Goal: Transaction & Acquisition: Purchase product/service

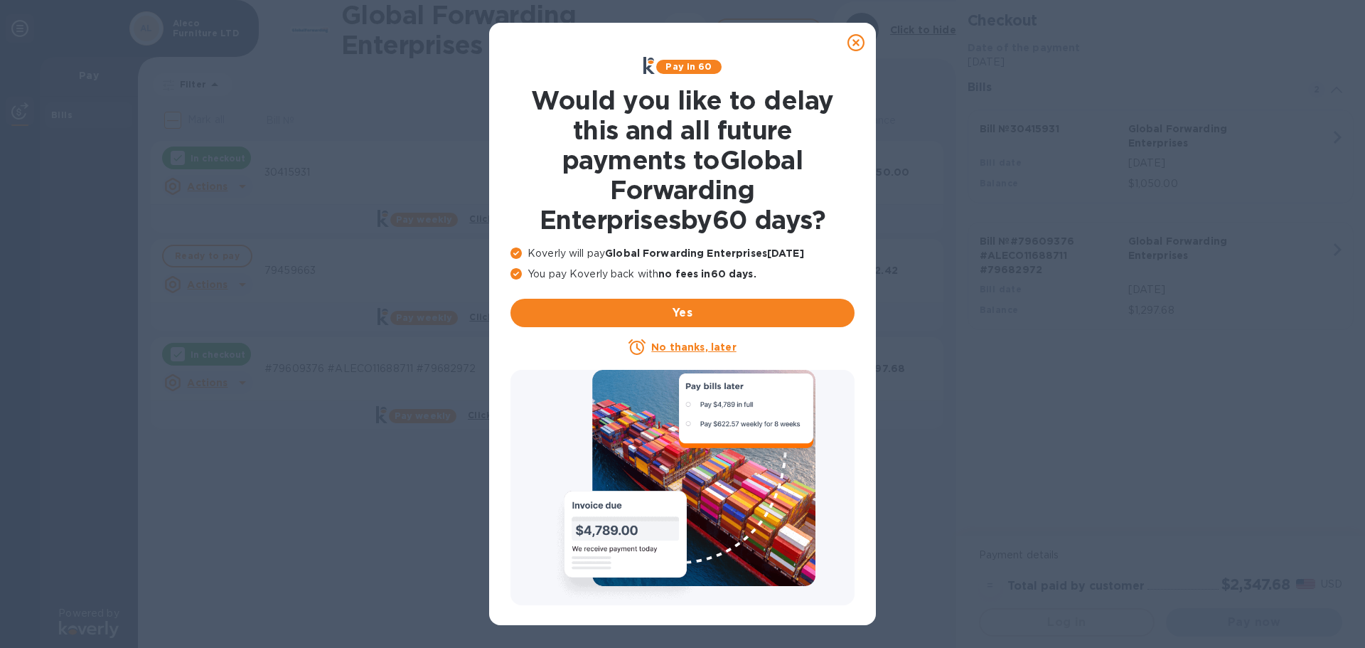
click at [858, 48] on icon at bounding box center [855, 42] width 17 height 17
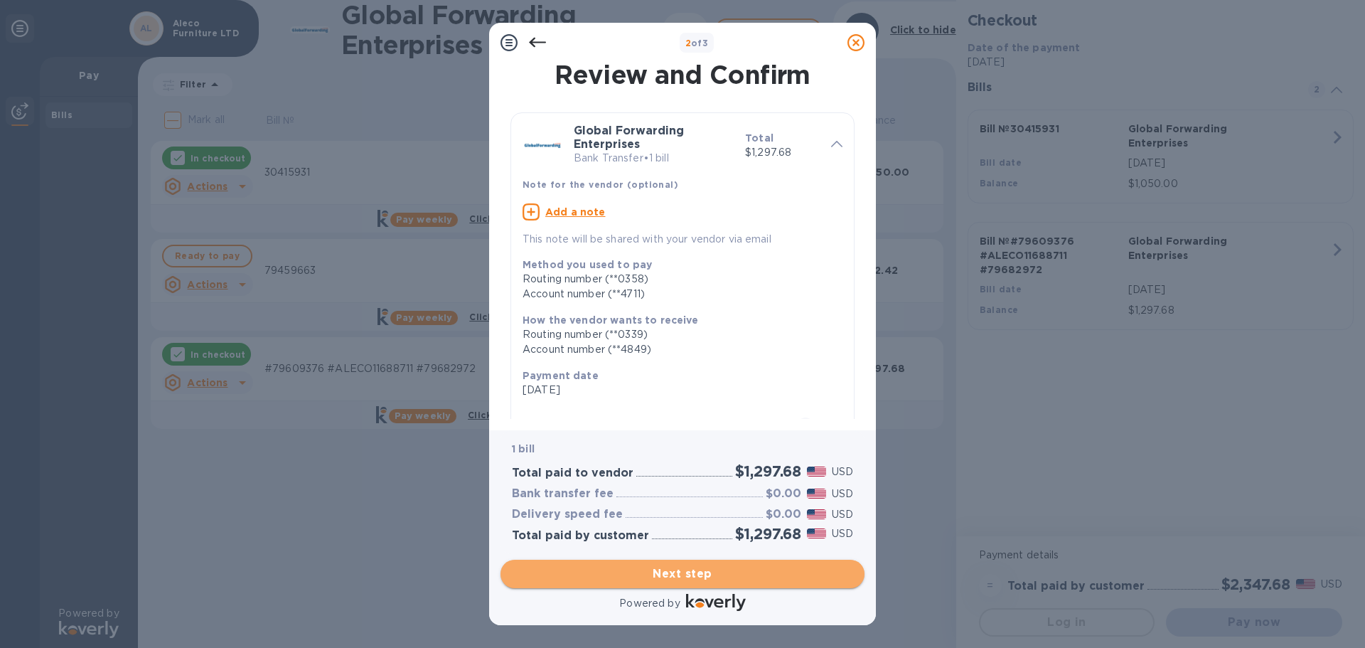
click at [755, 579] on span "Next step" at bounding box center [682, 573] width 341 height 17
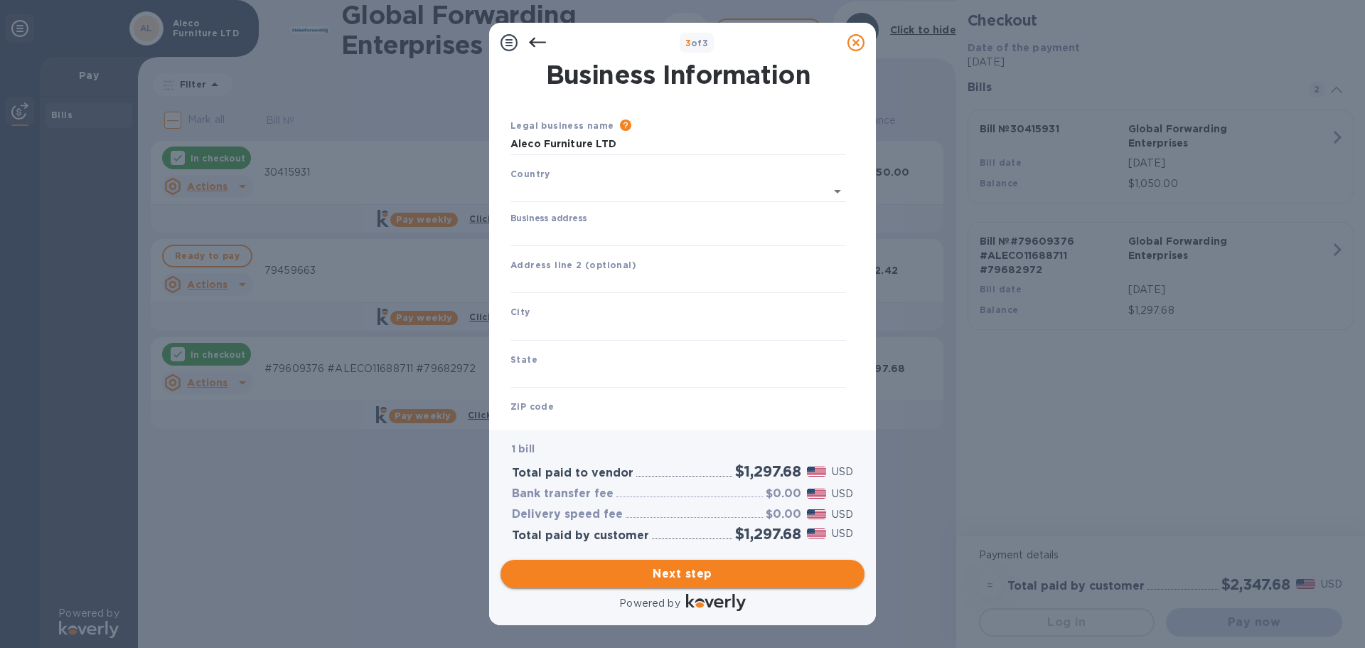
type input "[GEOGRAPHIC_DATA]"
click at [615, 237] on input "Business address" at bounding box center [678, 232] width 336 height 21
type input "[STREET_ADDRESS]"
click at [574, 331] on input "text" at bounding box center [678, 326] width 336 height 21
type input "[PERSON_NAME]"
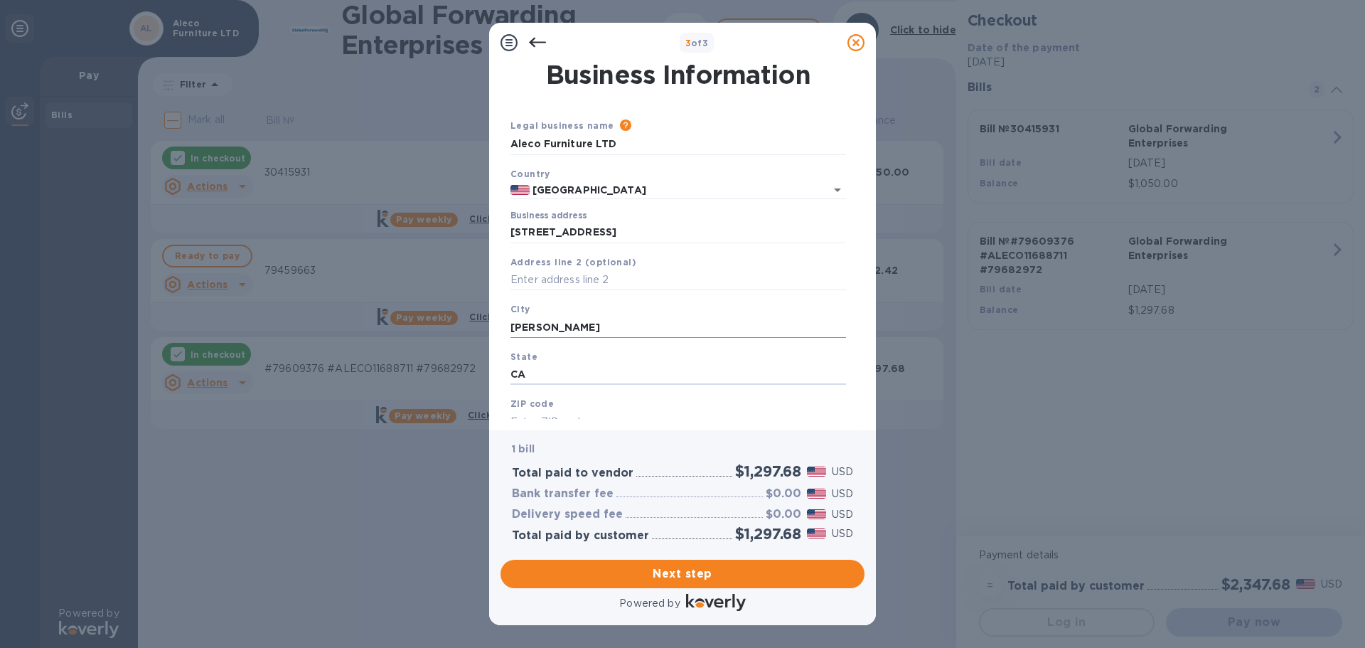
type input "CA"
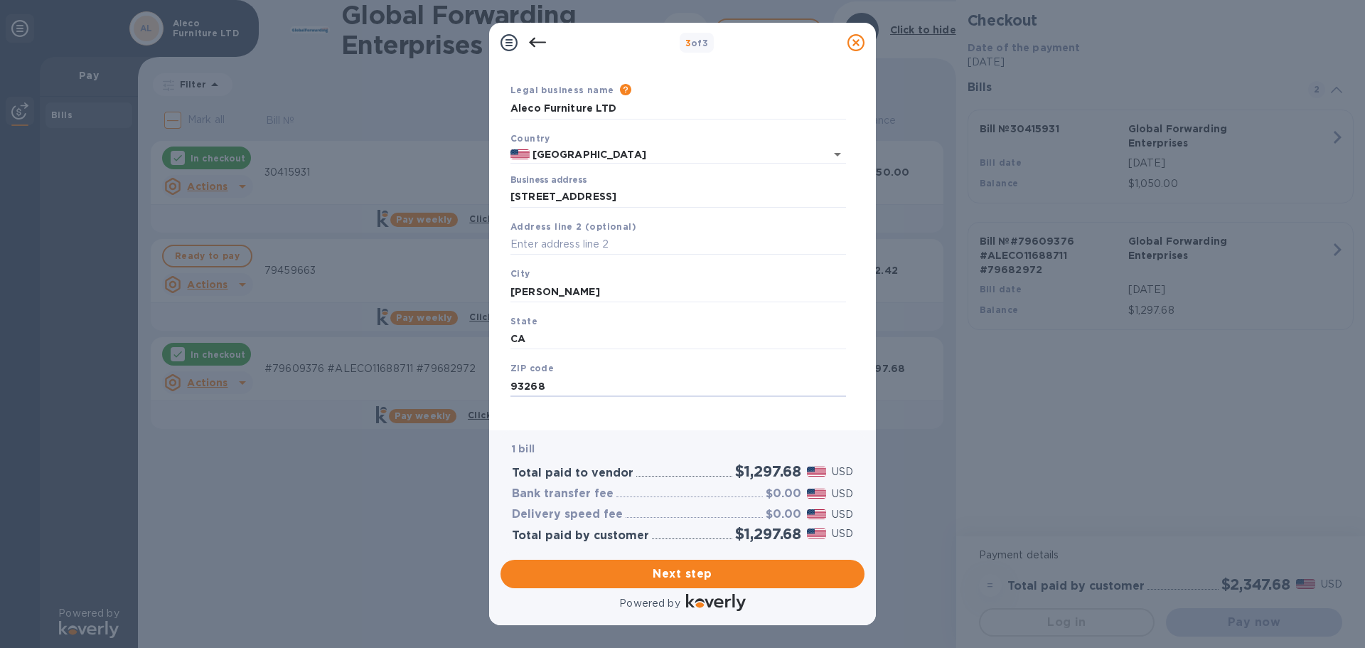
scroll to position [48, 0]
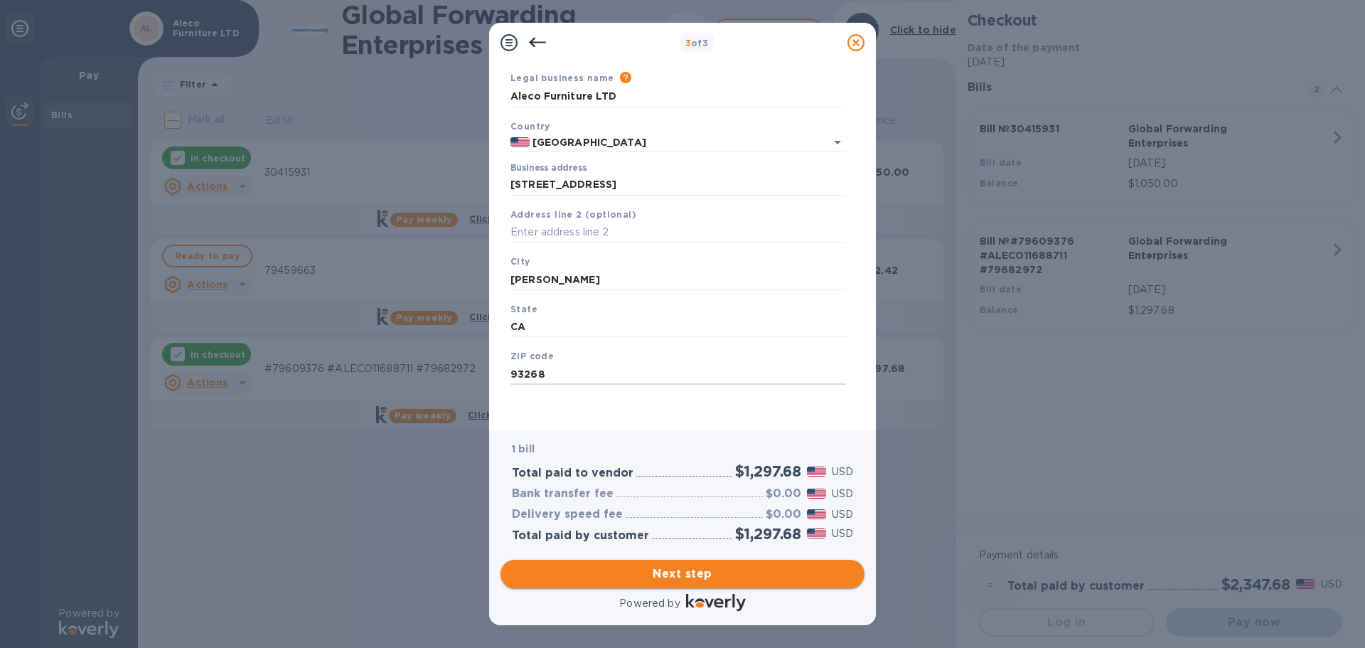
type input "93268"
click at [666, 569] on span "Next step" at bounding box center [682, 573] width 341 height 17
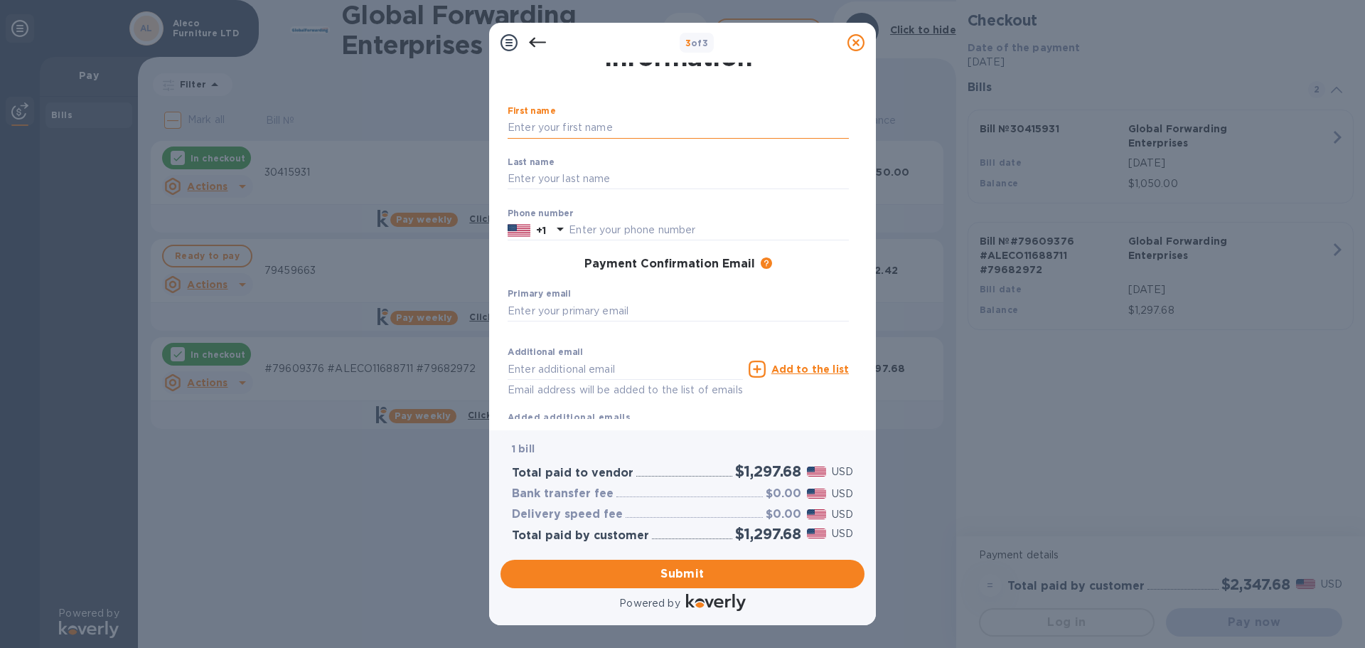
click at [703, 127] on input "text" at bounding box center [678, 127] width 341 height 21
type input "[PERSON_NAME]"
type input "3232643242"
type input "[EMAIL_ADDRESS][DOMAIN_NAME]"
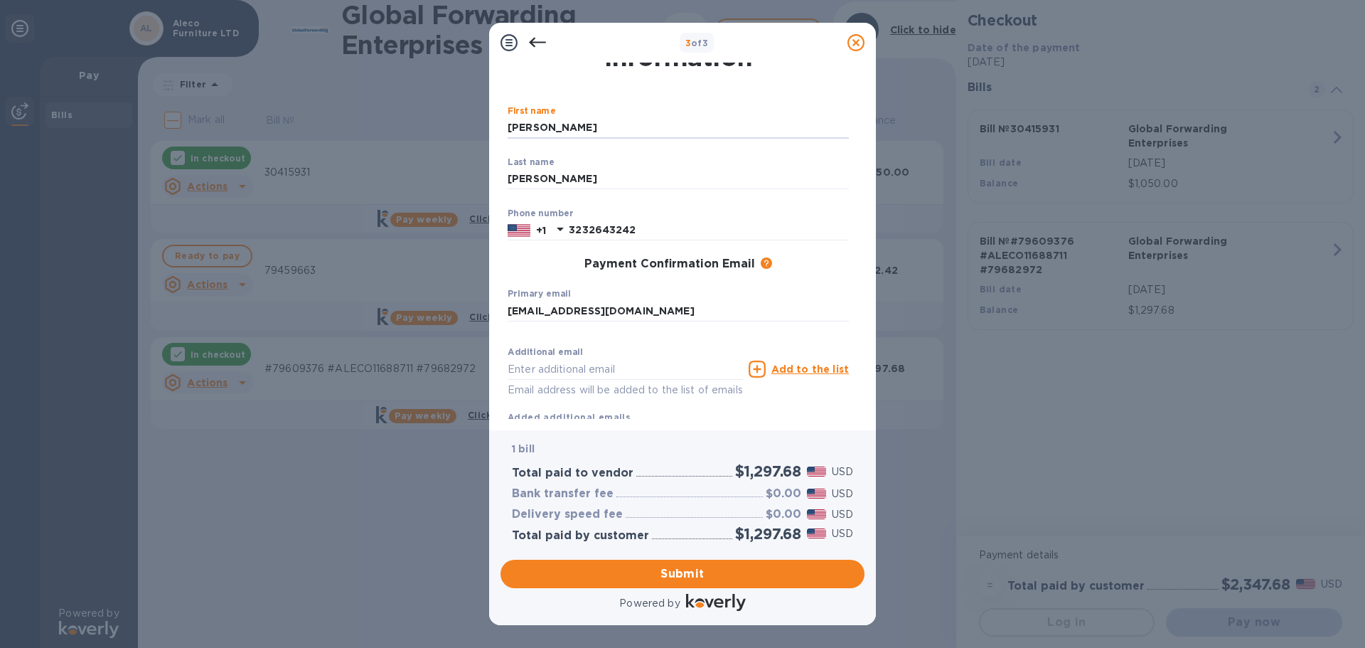
type input "[EMAIL_ADDRESS][DOMAIN_NAME]"
click at [677, 229] on input "3232643242" at bounding box center [709, 230] width 280 height 21
type input "3232668444"
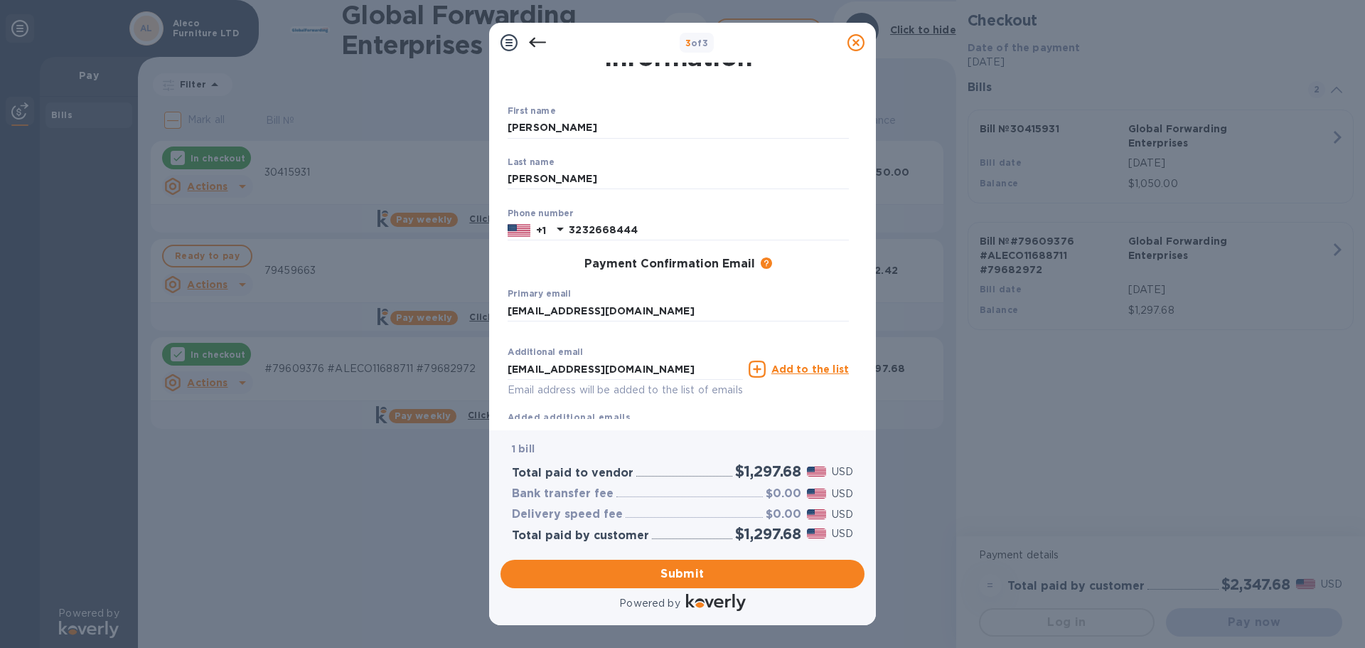
click at [785, 428] on div "1 bill Total paid to vendor $1,297.68 USD Bank transfer fee $0.00 USD Delivery …" at bounding box center [683, 491] width 370 height 129
click at [778, 579] on span "Submit" at bounding box center [682, 573] width 341 height 17
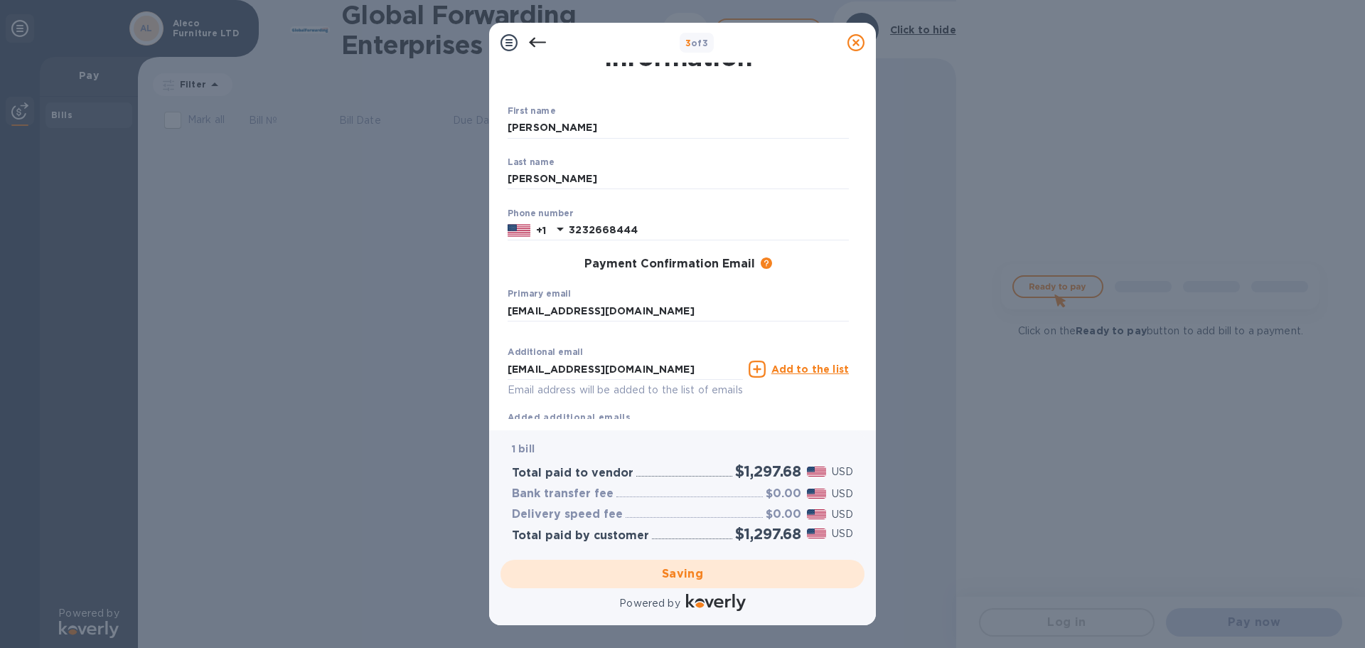
scroll to position [0, 0]
